Goal: Information Seeking & Learning: Learn about a topic

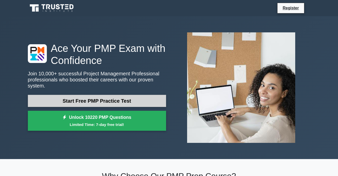
click at [124, 101] on link "Start Free PMP Practice Test" at bounding box center [97, 101] width 138 height 12
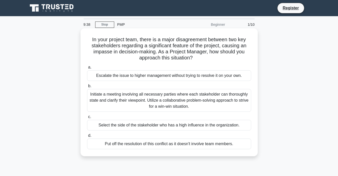
click at [113, 100] on div "Initiate a meeting involving all necessary parties where each stakeholder can t…" at bounding box center [169, 100] width 164 height 23
click at [87, 88] on input "b. Initiate a meeting involving all necessary parties where each stakeholder ca…" at bounding box center [87, 85] width 0 height 3
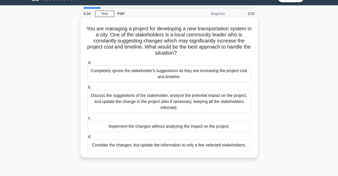
scroll to position [15, 0]
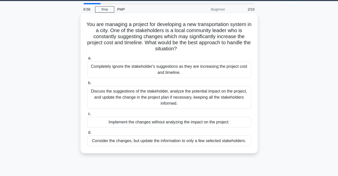
click at [118, 99] on div "Discuss the suggestions of the stakeholder, analyze the potential impact on the…" at bounding box center [169, 97] width 164 height 23
click at [87, 85] on input "b. Discuss the suggestions of the stakeholder, analyze the potential impact on …" at bounding box center [87, 82] width 0 height 3
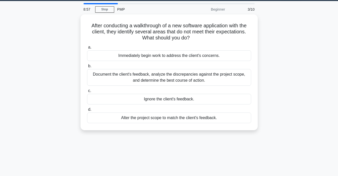
scroll to position [0, 0]
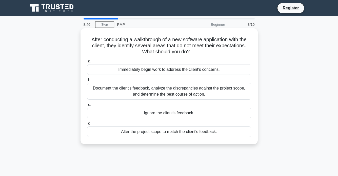
click at [136, 92] on div "Document the client's feedback, analyze the discrepancies against the project s…" at bounding box center [169, 91] width 164 height 17
click at [87, 82] on input "b. Document the client's feedback, analyze the discrepancies against the projec…" at bounding box center [87, 79] width 0 height 3
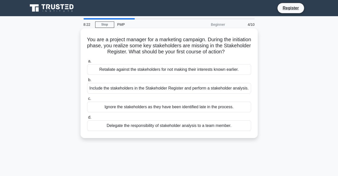
click at [98, 89] on div "Include the stakeholders in the Stakeholder Register and perform a stakeholder …" at bounding box center [169, 88] width 164 height 11
click at [87, 82] on input "b. Include the stakeholders in the Stakeholder Register and perform a stakehold…" at bounding box center [87, 79] width 0 height 3
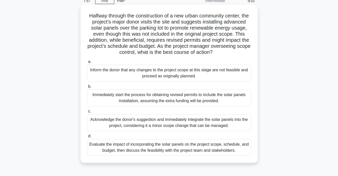
scroll to position [24, 0]
click at [99, 144] on div "Evaluate the impact of incorporating the solar panels on the project scope, sch…" at bounding box center [169, 147] width 164 height 17
click at [87, 138] on input "d. Evaluate the impact of incorporating the solar panels on the project scope, …" at bounding box center [87, 135] width 0 height 3
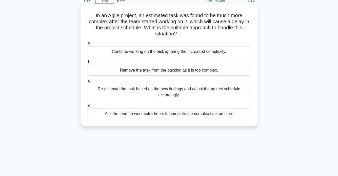
scroll to position [0, 0]
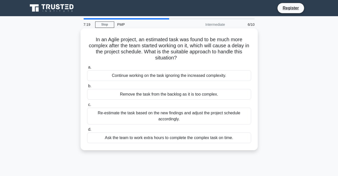
click at [133, 120] on div "Re-estimate the task based on the new findings and adjust the project schedule …" at bounding box center [169, 116] width 164 height 17
click at [87, 106] on input "c. Re-estimate the task based on the new findings and adjust the project schedu…" at bounding box center [87, 104] width 0 height 3
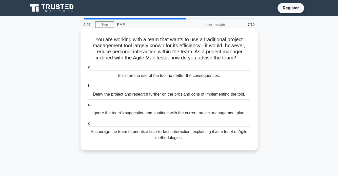
click at [104, 131] on div "Encourage the team to prioritize face-to-face interaction, explaining it as a t…" at bounding box center [169, 134] width 164 height 17
click at [87, 125] on input "d. Encourage the team to prioritize face-to-face interaction, explaining it as …" at bounding box center [87, 123] width 0 height 3
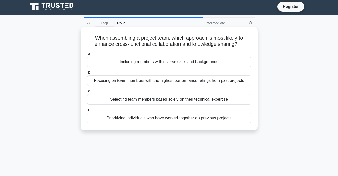
click at [122, 65] on div "Including members with diverse skills and backgrounds" at bounding box center [169, 62] width 164 height 11
click at [87, 55] on input "a. Including members with diverse skills and backgrounds" at bounding box center [87, 53] width 0 height 3
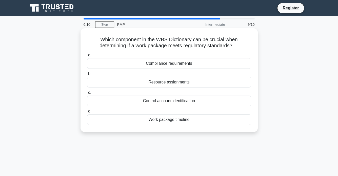
click at [133, 64] on div "Compliance requirements" at bounding box center [169, 63] width 164 height 11
click at [87, 57] on input "a. Compliance requirements" at bounding box center [87, 55] width 0 height 3
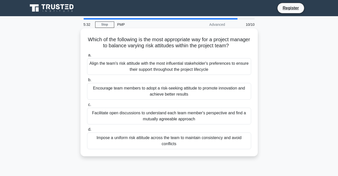
scroll to position [1, 0]
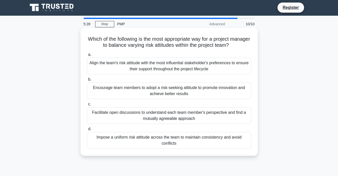
click at [110, 117] on div "Facilitate open discussions to understand each team member's perspective and fi…" at bounding box center [169, 115] width 164 height 17
click at [87, 106] on input "c. Facilitate open discussions to understand each team member's perspective and…" at bounding box center [87, 104] width 0 height 3
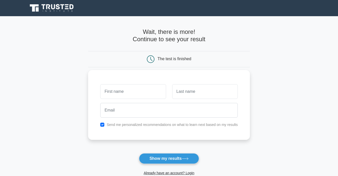
click at [123, 96] on input "text" at bounding box center [133, 91] width 66 height 15
type input "natalia"
click at [205, 90] on input "text" at bounding box center [205, 91] width 66 height 15
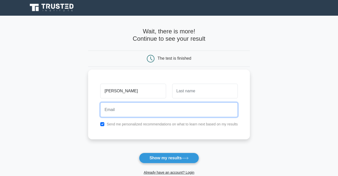
click at [205, 106] on input "email" at bounding box center [168, 109] width 137 height 15
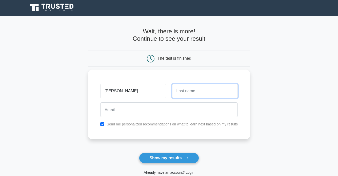
click at [203, 92] on input "text" at bounding box center [205, 91] width 66 height 15
type input "anez"
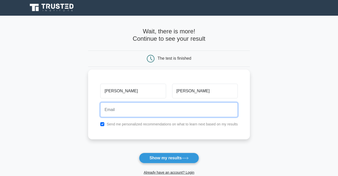
click at [146, 111] on input "email" at bounding box center [168, 109] width 137 height 15
type input "natalia.anez.vera@gmail.com"
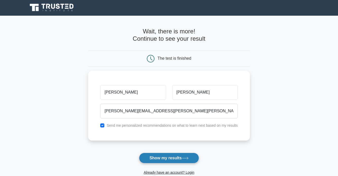
click at [164, 161] on button "Show my results" at bounding box center [169, 158] width 60 height 11
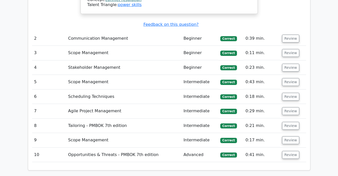
scroll to position [701, 0]
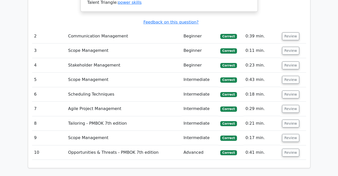
click at [80, 145] on td "Opportunities & Threats - PMBOK 7th edition" at bounding box center [123, 152] width 115 height 14
click at [293, 149] on button "Review" at bounding box center [290, 153] width 17 height 8
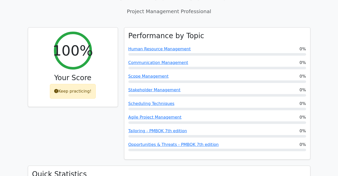
scroll to position [186, 0]
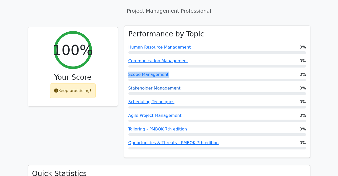
click at [138, 86] on link "Stakeholder Management" at bounding box center [154, 88] width 52 height 5
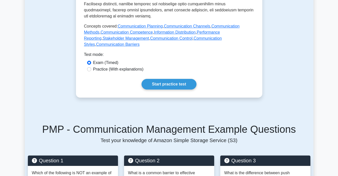
scroll to position [268, 0]
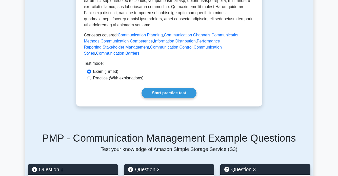
click at [175, 94] on link "Start practice test" at bounding box center [168, 93] width 55 height 11
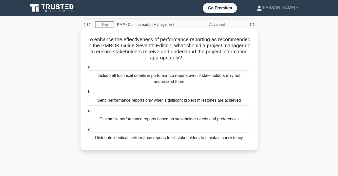
click at [105, 120] on div "Customize performance reports based on stakeholder needs and preferences" at bounding box center [169, 119] width 164 height 11
click at [87, 113] on input "c. Customize performance reports based on stakeholder needs and preferences" at bounding box center [87, 110] width 0 height 3
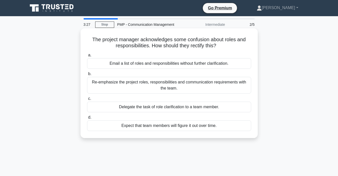
click at [117, 85] on div "Re-emphasize the project roles, responsibilities and communication requirements…" at bounding box center [169, 85] width 164 height 17
click at [87, 76] on input "b. Re-emphasize the project roles, responsibilities and communication requireme…" at bounding box center [87, 73] width 0 height 3
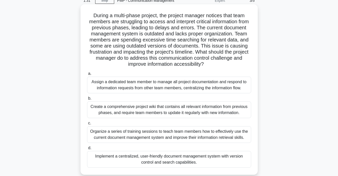
scroll to position [26, 0]
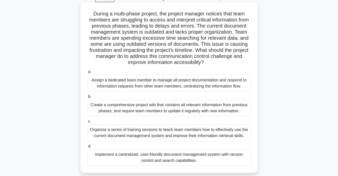
click at [103, 110] on div "Create a comprehensive project wiki that contains all relevant information from…" at bounding box center [169, 108] width 164 height 17
click at [87, 98] on input "b. Create a comprehensive project wiki that contains all relevant information f…" at bounding box center [87, 96] width 0 height 3
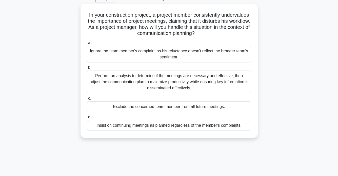
scroll to position [0, 0]
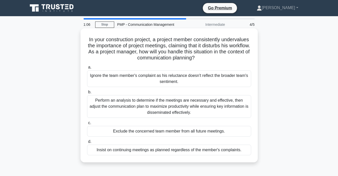
click at [119, 102] on div "Perform an analysis to determine if the meetings are necessary and effective, t…" at bounding box center [169, 106] width 164 height 23
click at [87, 94] on input "b. Perform an analysis to determine if the meetings are necessary and effective…" at bounding box center [87, 92] width 0 height 3
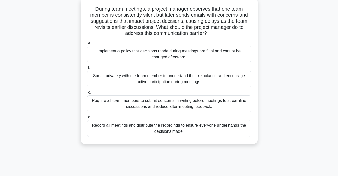
scroll to position [30, 0]
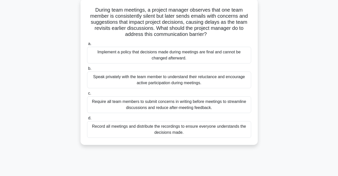
click at [113, 78] on div "Speak privately with the team member to understand their reluctance and encoura…" at bounding box center [169, 80] width 164 height 17
click at [87, 70] on input "b. Speak privately with the team member to understand their reluctance and enco…" at bounding box center [87, 68] width 0 height 3
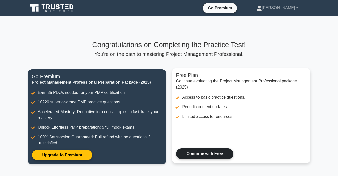
click at [203, 152] on link "Continue with Free" at bounding box center [204, 153] width 57 height 11
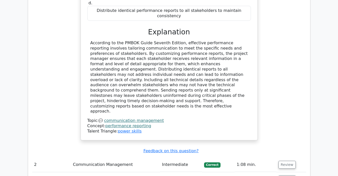
scroll to position [525, 0]
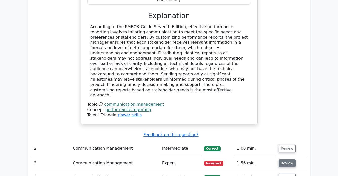
click at [284, 159] on button "Review" at bounding box center [286, 163] width 17 height 8
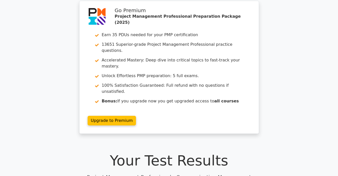
scroll to position [0, 0]
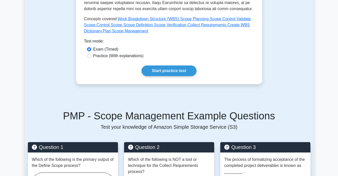
scroll to position [256, 0]
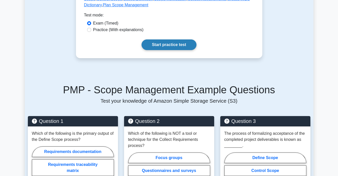
click at [165, 43] on link "Start practice test" at bounding box center [168, 44] width 55 height 11
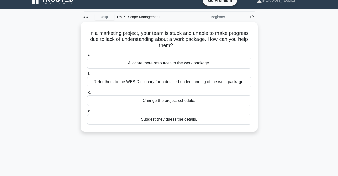
scroll to position [8, 0]
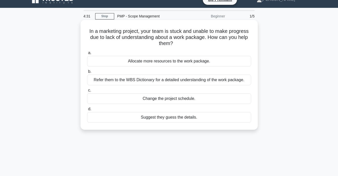
click at [134, 80] on div "Refer them to the WBS Dictionary for a detailed understanding of the work packa…" at bounding box center [169, 80] width 164 height 11
click at [87, 73] on input "b. Refer them to the WBS Dictionary for a detailed understanding of the work pa…" at bounding box center [87, 71] width 0 height 3
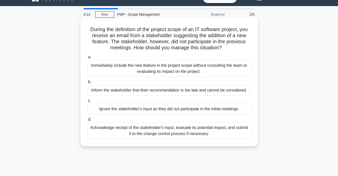
scroll to position [11, 0]
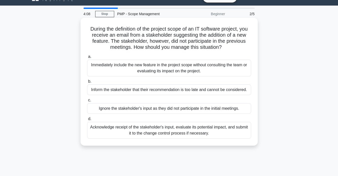
click at [114, 129] on div "Acknowledge receipt of the stakeholder's input, evaluate its potential impact, …" at bounding box center [169, 130] width 164 height 17
click at [87, 121] on input "d. Acknowledge receipt of the stakeholder's input, evaluate its potential impac…" at bounding box center [87, 118] width 0 height 3
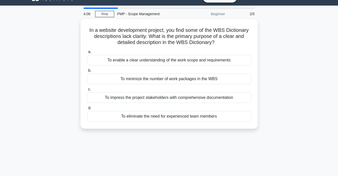
scroll to position [0, 0]
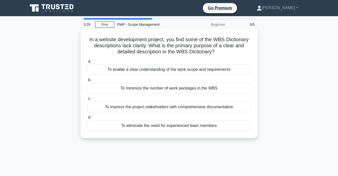
click at [123, 70] on div "To enable a clear understanding of the work scope and requirements" at bounding box center [169, 69] width 164 height 11
click at [87, 63] on input "a. To enable a clear understanding of the work scope and requirements" at bounding box center [87, 61] width 0 height 3
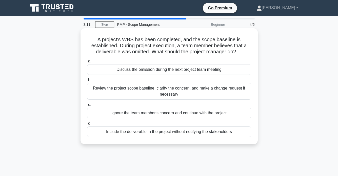
click at [100, 88] on div "Review the project scope baseline, clarify the concern, and make a change reque…" at bounding box center [169, 91] width 164 height 17
click at [87, 82] on input "b. Review the project scope baseline, clarify the concern, and make a change re…" at bounding box center [87, 79] width 0 height 3
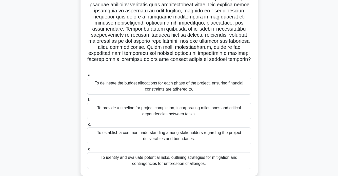
scroll to position [66, 0]
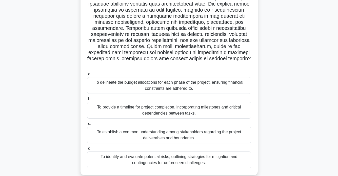
click at [105, 128] on div "To establish a common understanding among stakeholders regarding the project de…" at bounding box center [169, 135] width 164 height 17
click at [87, 125] on input "c. To establish a common understanding among stakeholders regarding the project…" at bounding box center [87, 123] width 0 height 3
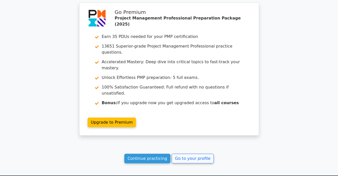
scroll to position [756, 0]
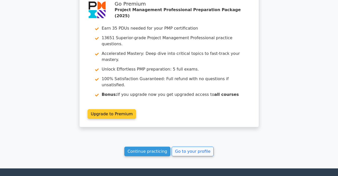
click at [113, 109] on link "Upgrade to Premium" at bounding box center [112, 114] width 49 height 10
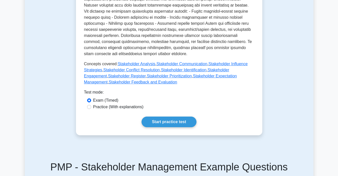
scroll to position [234, 0]
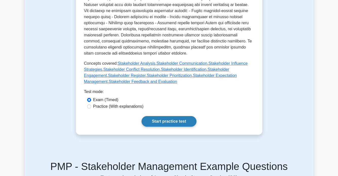
click at [147, 117] on link "Start practice test" at bounding box center [168, 121] width 55 height 11
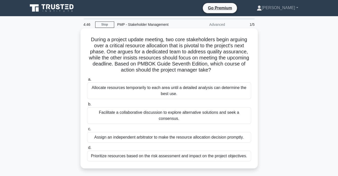
click at [109, 113] on div "Facilitate a collaborative discussion to explore alternative solutions and seek…" at bounding box center [169, 115] width 164 height 17
click at [87, 106] on input "b. Facilitate a collaborative discussion to explore alternative solutions and s…" at bounding box center [87, 104] width 0 height 3
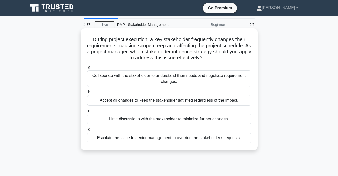
click at [99, 82] on div "Collaborate with the stakeholder to understand their needs and negotiate requir…" at bounding box center [169, 78] width 164 height 17
click at [87, 69] on input "a. Collaborate with the stakeholder to understand their needs and negotiate req…" at bounding box center [87, 67] width 0 height 3
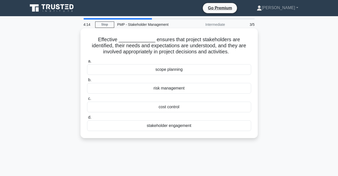
click at [112, 70] on div "scope planning" at bounding box center [169, 69] width 164 height 11
click at [87, 63] on input "a. scope planning" at bounding box center [87, 61] width 0 height 3
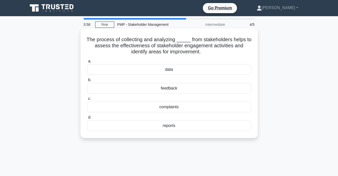
click at [113, 88] on div "feedback" at bounding box center [169, 88] width 164 height 11
click at [87, 82] on input "b. feedback" at bounding box center [87, 79] width 0 height 3
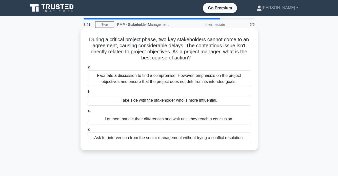
click at [115, 81] on div "Facilitate a discussion to find a compromise. However, emphasize on the project…" at bounding box center [169, 78] width 164 height 17
click at [87, 69] on input "a. Facilitate a discussion to find a compromise. However, emphasize on the proj…" at bounding box center [87, 67] width 0 height 3
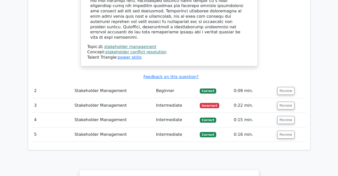
scroll to position [626, 0]
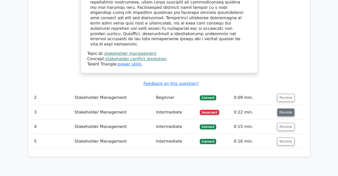
click at [283, 108] on button "Review" at bounding box center [285, 112] width 17 height 8
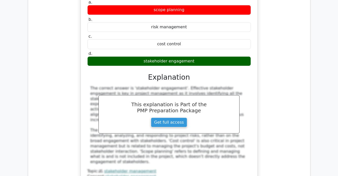
scroll to position [783, 0]
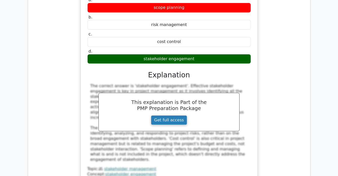
click at [174, 115] on link "Get full access" at bounding box center [169, 120] width 36 height 10
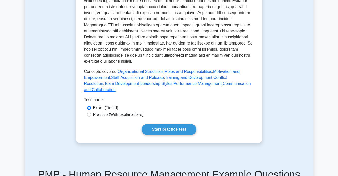
scroll to position [222, 0]
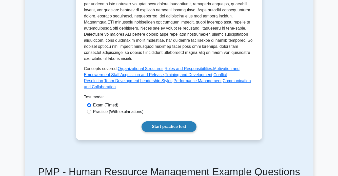
click at [169, 125] on link "Start practice test" at bounding box center [168, 126] width 55 height 11
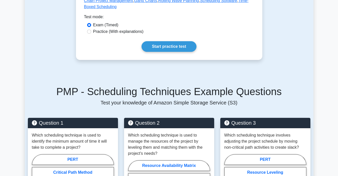
scroll to position [303, 0]
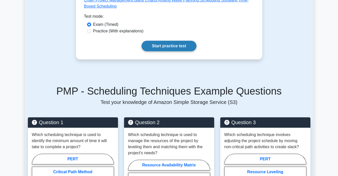
click at [154, 41] on link "Start practice test" at bounding box center [168, 46] width 55 height 11
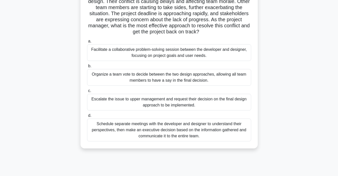
scroll to position [57, 0]
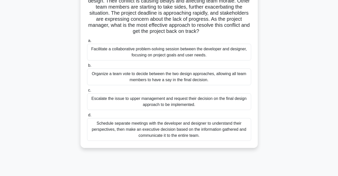
click at [180, 52] on div "Facilitate a collaborative problem-solving session between the developer and de…" at bounding box center [169, 52] width 164 height 17
click at [87, 42] on input "a. Facilitate a collaborative problem-solving session between the developer and…" at bounding box center [87, 40] width 0 height 3
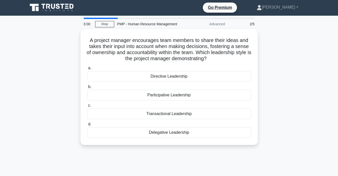
scroll to position [0, 0]
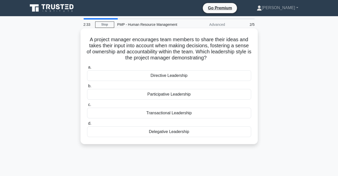
click at [161, 96] on div "Participative Leadership" at bounding box center [169, 94] width 164 height 11
click at [87, 88] on input "b. Participative Leadership" at bounding box center [87, 85] width 0 height 3
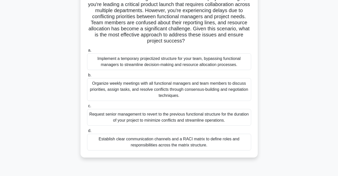
scroll to position [48, 0]
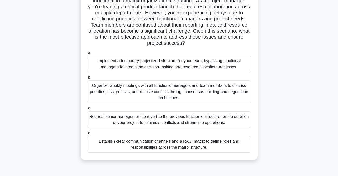
click at [98, 140] on div "Establish clear communication channels and a RACI matrix to define roles and re…" at bounding box center [169, 144] width 164 height 17
click at [87, 135] on input "d. Establish clear communication channels and a RACI matrix to define roles and…" at bounding box center [87, 133] width 0 height 3
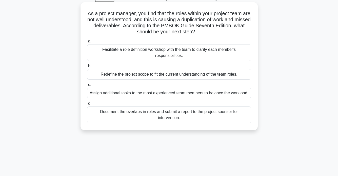
scroll to position [0, 0]
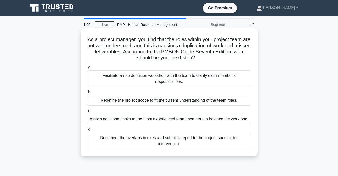
click at [142, 84] on div "Facilitate a role definition workshop with the team to clarify each member's re…" at bounding box center [169, 78] width 164 height 17
click at [87, 69] on input "a. Facilitate a role definition workshop with the team to clarify each member's…" at bounding box center [87, 67] width 0 height 3
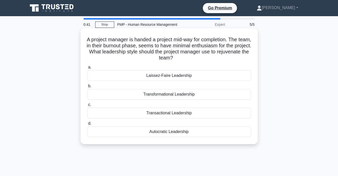
click at [155, 129] on div "Autocratic Leadership" at bounding box center [169, 131] width 164 height 11
click at [87, 125] on input "d. Autocratic Leadership" at bounding box center [87, 123] width 0 height 3
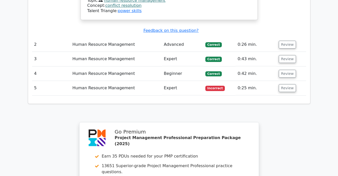
scroll to position [787, 0]
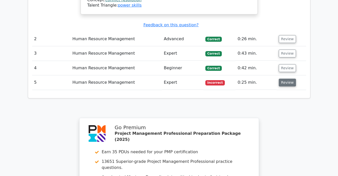
click at [288, 79] on button "Review" at bounding box center [286, 83] width 17 height 8
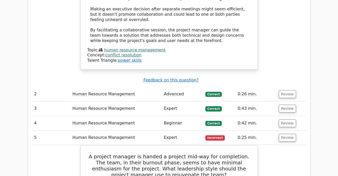
scroll to position [735, 0]
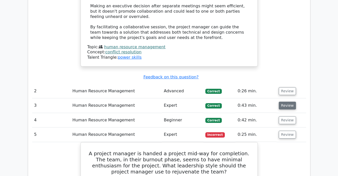
click at [282, 102] on button "Review" at bounding box center [286, 106] width 17 height 8
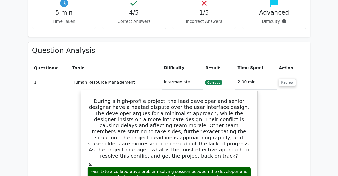
scroll to position [324, 0]
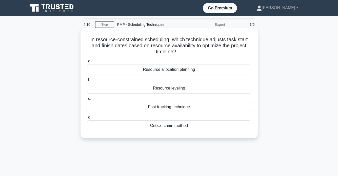
click at [182, 72] on div "Resource allocation planning" at bounding box center [169, 69] width 164 height 11
click at [87, 63] on input "a. Resource allocation planning" at bounding box center [87, 61] width 0 height 3
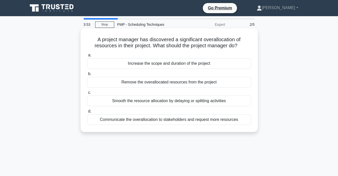
click at [172, 120] on div "Communicate the overallocation to stakeholders and request more resources" at bounding box center [169, 119] width 164 height 11
click at [87, 113] on input "d. Communicate the overallocation to stakeholders and request more resources" at bounding box center [87, 111] width 0 height 3
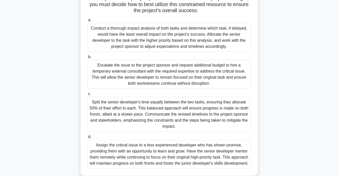
scroll to position [97, 0]
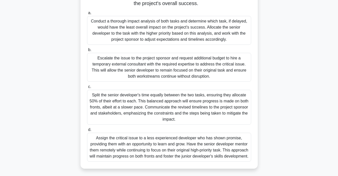
click at [134, 30] on div "Conduct a thorough impact analysis of both tasks and determine which task, if d…" at bounding box center [169, 30] width 164 height 29
click at [87, 15] on input "a. Conduct a thorough impact analysis of both tasks and determine which task, i…" at bounding box center [87, 12] width 0 height 3
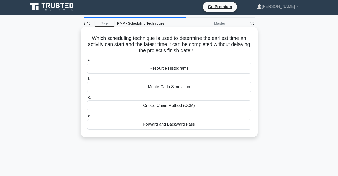
scroll to position [0, 0]
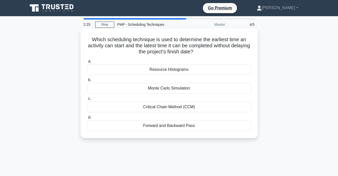
click at [169, 110] on div "Critical Chain Method (CCM)" at bounding box center [169, 107] width 164 height 11
click at [87, 100] on input "c. Critical Chain Method (CCM)" at bounding box center [87, 98] width 0 height 3
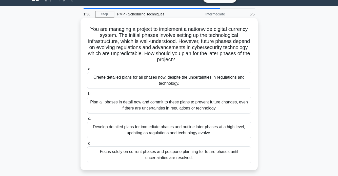
scroll to position [16, 0]
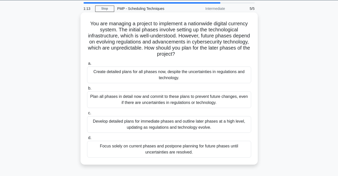
click at [164, 122] on div "Develop detailed plans for immediate phases and outline later phases at a high …" at bounding box center [169, 124] width 164 height 17
click at [87, 115] on input "c. Develop detailed plans for immediate phases and outline later phases at a hi…" at bounding box center [87, 113] width 0 height 3
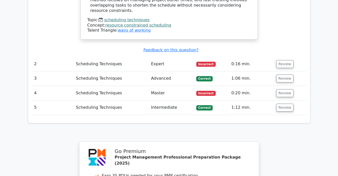
scroll to position [573, 0]
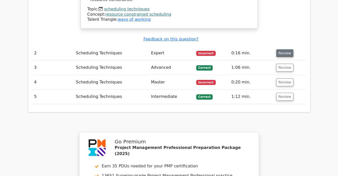
click at [284, 49] on button "Review" at bounding box center [284, 53] width 17 height 8
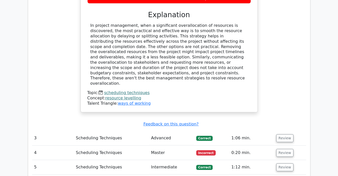
scroll to position [720, 0]
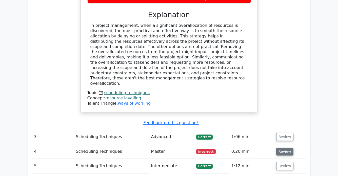
click at [277, 148] on button "Review" at bounding box center [284, 152] width 17 height 8
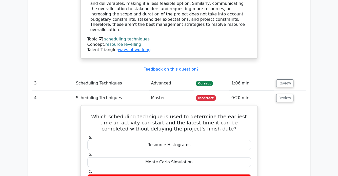
scroll to position [775, 0]
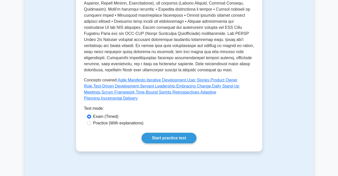
scroll to position [215, 0]
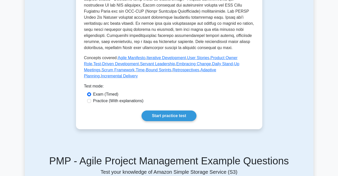
click at [161, 114] on link "Start practice test" at bounding box center [168, 116] width 55 height 11
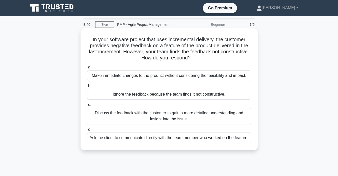
click at [141, 119] on div "Discuss the feedback with the customer to gain a more detailed understanding an…" at bounding box center [169, 116] width 164 height 17
click at [87, 106] on input "c. Discuss the feedback with the customer to gain a more detailed understanding…" at bounding box center [87, 104] width 0 height 3
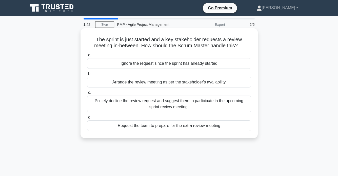
click at [138, 102] on div "Politely decline the review request and suggest them to participate in the upco…" at bounding box center [169, 104] width 164 height 17
click at [87, 94] on input "c. Politely decline the review request and suggest them to participate in the u…" at bounding box center [87, 92] width 0 height 3
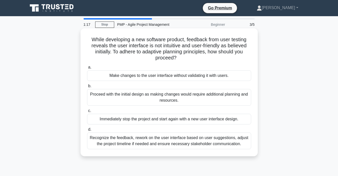
click at [112, 140] on div "Recognize the feedback, rework on the user interface based on user suggestions,…" at bounding box center [169, 141] width 164 height 17
click at [87, 131] on input "d. Recognize the feedback, rework on the user interface based on user suggestio…" at bounding box center [87, 129] width 0 height 3
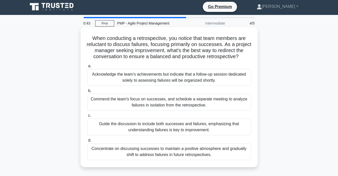
scroll to position [2, 0]
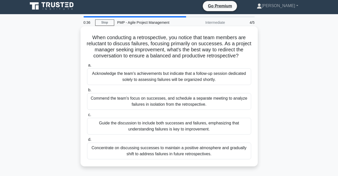
click at [181, 78] on div "Acknowledge the team's achievements but indicate that a follow-up session dedic…" at bounding box center [169, 76] width 164 height 17
click at [87, 67] on input "a. Acknowledge the team's achievements but indicate that a follow-up session de…" at bounding box center [87, 65] width 0 height 3
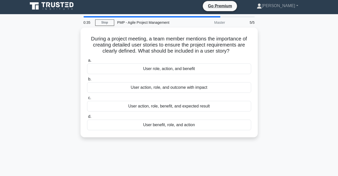
scroll to position [0, 0]
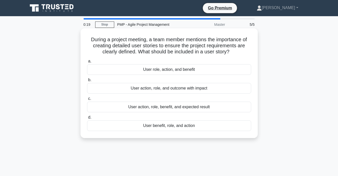
click at [147, 128] on div "User benefit, role, and action" at bounding box center [169, 125] width 164 height 11
click at [87, 119] on input "d. User benefit, role, and action" at bounding box center [87, 117] width 0 height 3
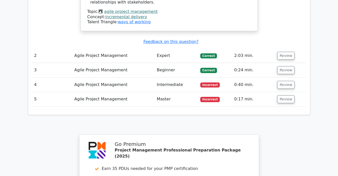
scroll to position [588, 0]
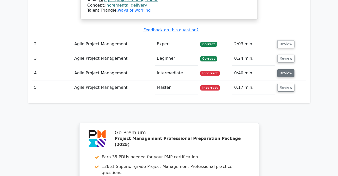
click at [291, 69] on button "Review" at bounding box center [285, 73] width 17 height 8
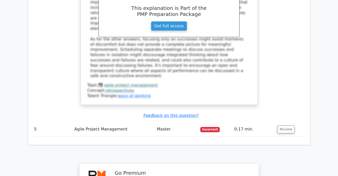
scroll to position [836, 0]
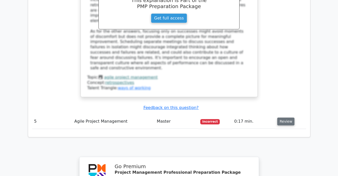
click at [283, 118] on button "Review" at bounding box center [285, 122] width 17 height 8
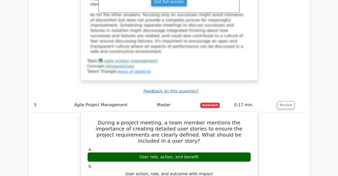
scroll to position [854, 0]
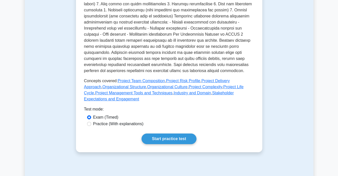
scroll to position [195, 0]
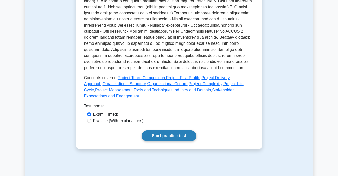
click at [181, 138] on link "Start practice test" at bounding box center [168, 136] width 55 height 11
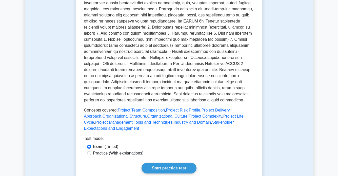
scroll to position [162, 0]
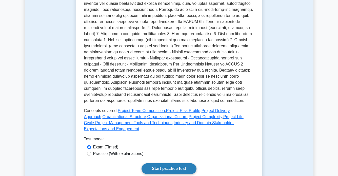
click at [165, 165] on link "Start practice test" at bounding box center [168, 168] width 55 height 11
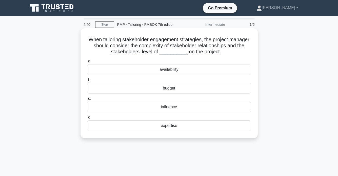
click at [173, 107] on div "influence" at bounding box center [169, 107] width 164 height 11
click at [87, 100] on input "c. influence" at bounding box center [87, 98] width 0 height 3
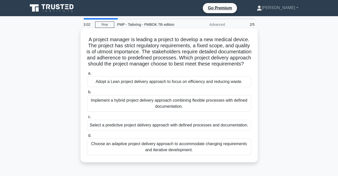
click at [127, 111] on div "Implement a hybrid project delivery approach combining flexible processes with …" at bounding box center [169, 103] width 164 height 17
click at [87, 94] on input "b. Implement a hybrid project delivery approach combining flexible processes wi…" at bounding box center [87, 92] width 0 height 3
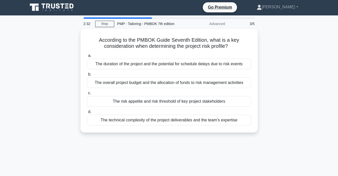
scroll to position [2, 0]
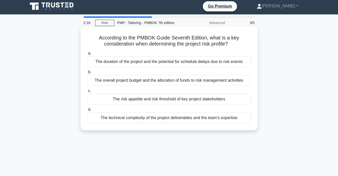
click at [129, 61] on div "The duration of the project and the potential for schedule delays due to risk e…" at bounding box center [169, 61] width 164 height 11
click at [87, 55] on input "a. The duration of the project and the potential for schedule delays due to ris…" at bounding box center [87, 53] width 0 height 3
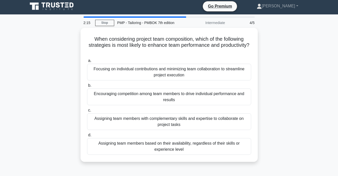
scroll to position [0, 0]
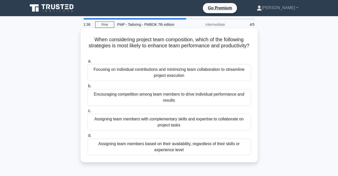
click at [105, 122] on div "Assigning team members with complementary skills and expertise to collaborate o…" at bounding box center [169, 122] width 164 height 17
click at [87, 113] on input "c. Assigning team members with complementary skills and expertise to collaborat…" at bounding box center [87, 110] width 0 height 3
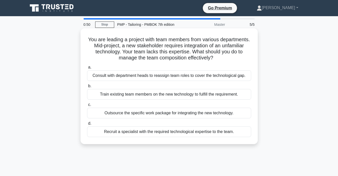
click at [125, 94] on div "Train existing team members on the new technology to fulfill the requirement." at bounding box center [169, 94] width 164 height 11
click at [87, 88] on input "b. Train existing team members on the new technology to fulfill the requirement." at bounding box center [87, 85] width 0 height 3
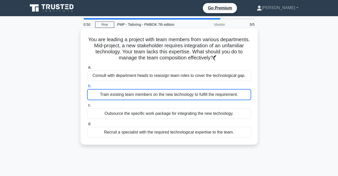
scroll to position [1, 0]
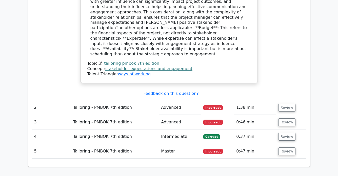
scroll to position [555, 0]
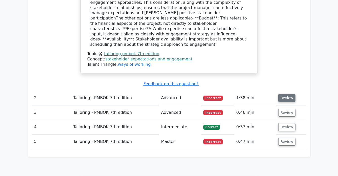
click at [280, 94] on button "Review" at bounding box center [286, 98] width 17 height 8
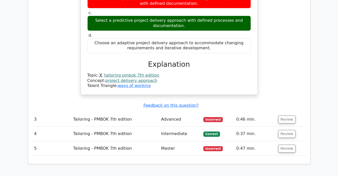
scroll to position [743, 0]
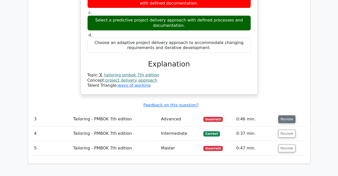
click at [284, 115] on button "Review" at bounding box center [286, 119] width 17 height 8
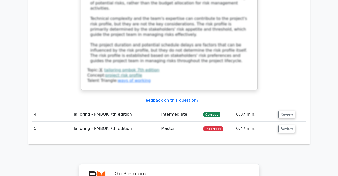
scroll to position [1057, 0]
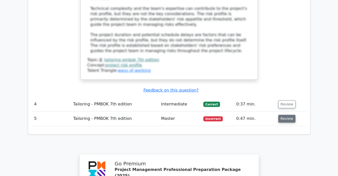
click at [283, 115] on button "Review" at bounding box center [286, 119] width 17 height 8
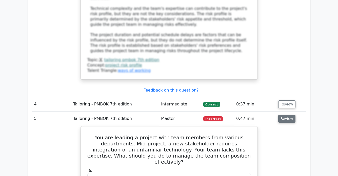
click at [279, 115] on button "Review" at bounding box center [286, 119] width 17 height 8
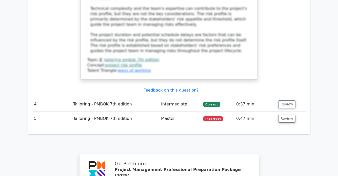
drag, startPoint x: 281, startPoint y: 64, endPoint x: 266, endPoint y: 65, distance: 15.5
click at [281, 115] on button "Review" at bounding box center [286, 119] width 17 height 8
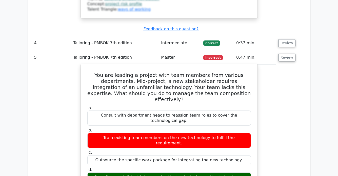
scroll to position [1128, 0]
